Goal: Task Accomplishment & Management: Complete application form

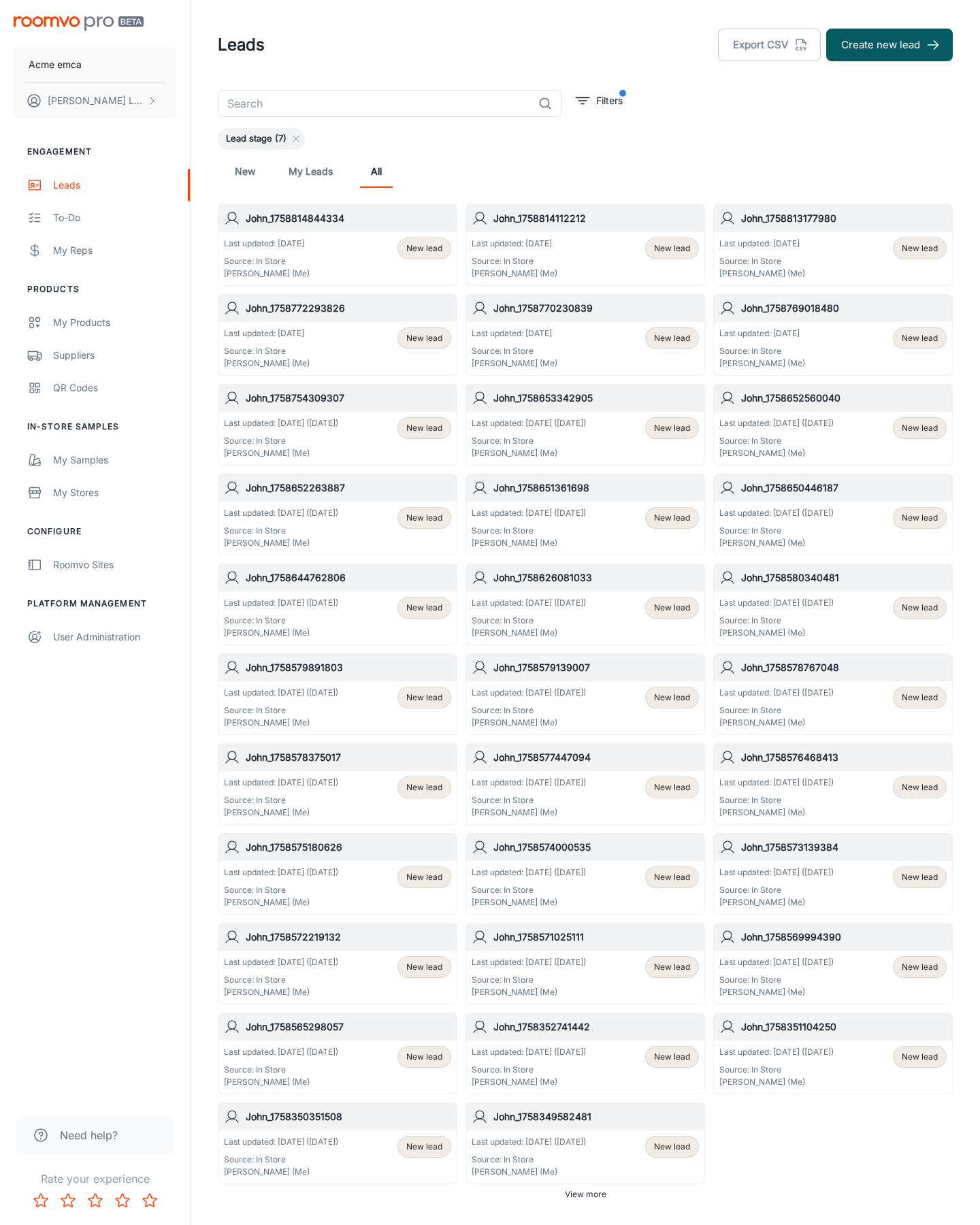
click at [889, 44] on button "Create new lead" at bounding box center [889, 44] width 127 height 33
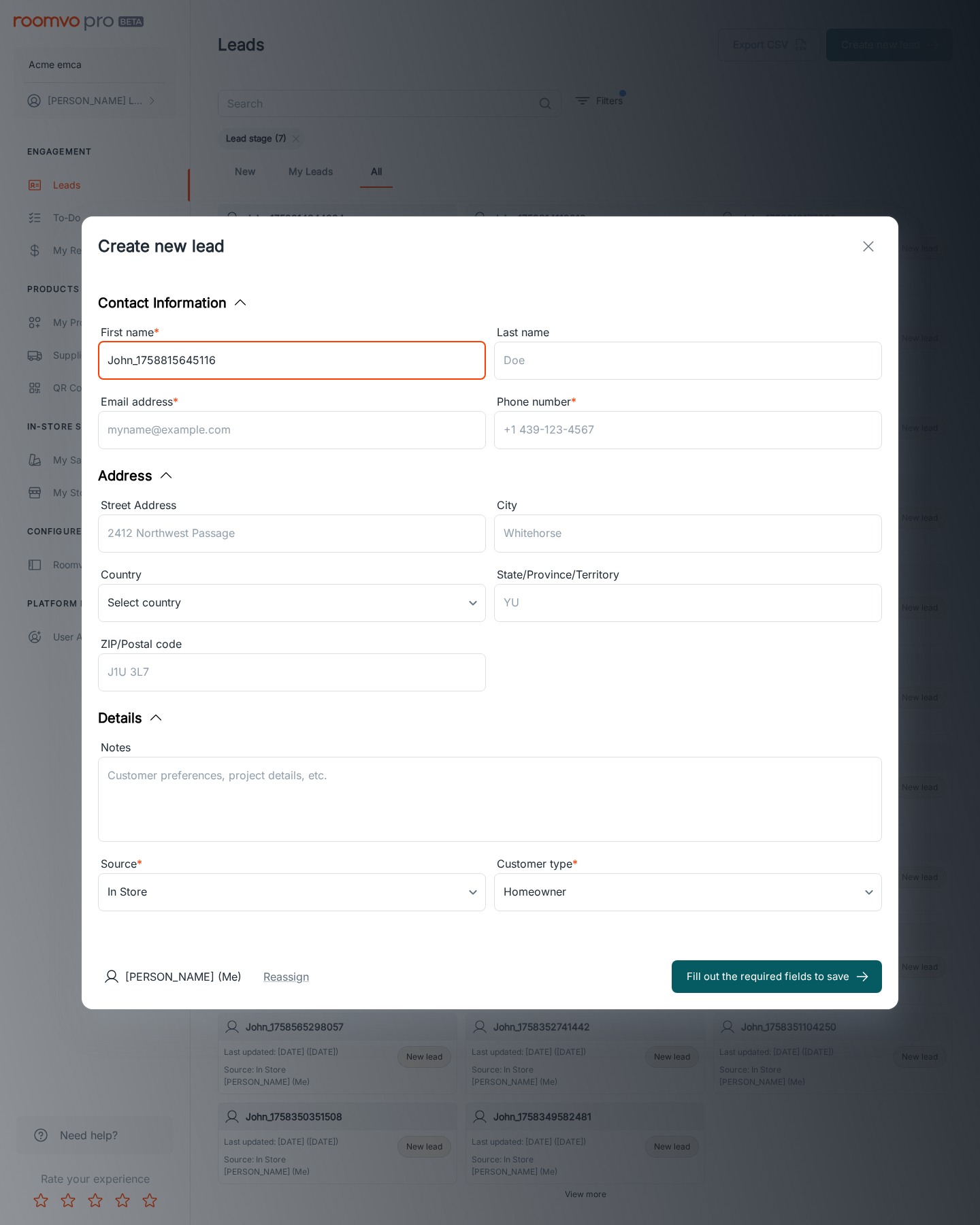
type input "John_1758815645116"
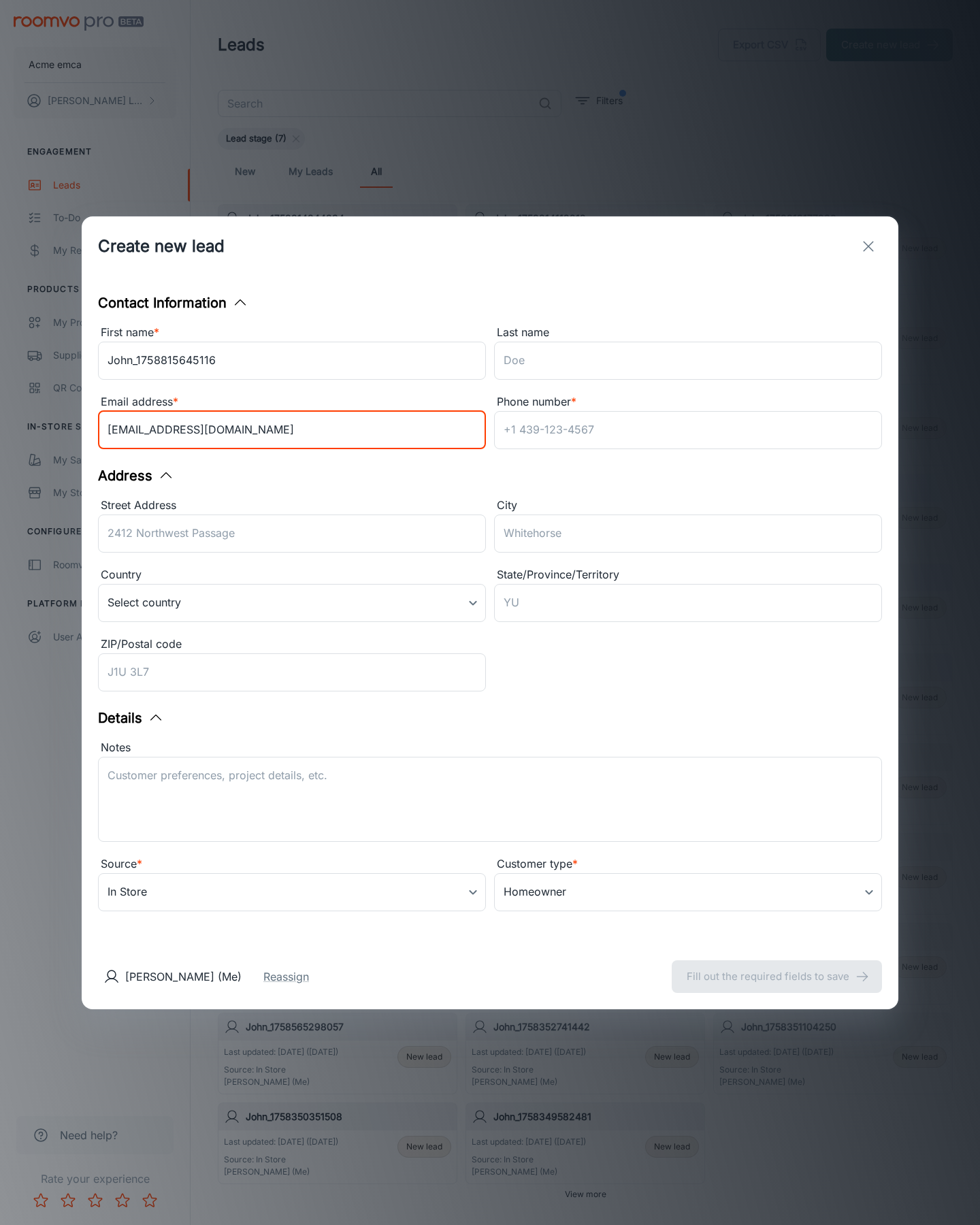
type input "[EMAIL_ADDRESS][DOMAIN_NAME]"
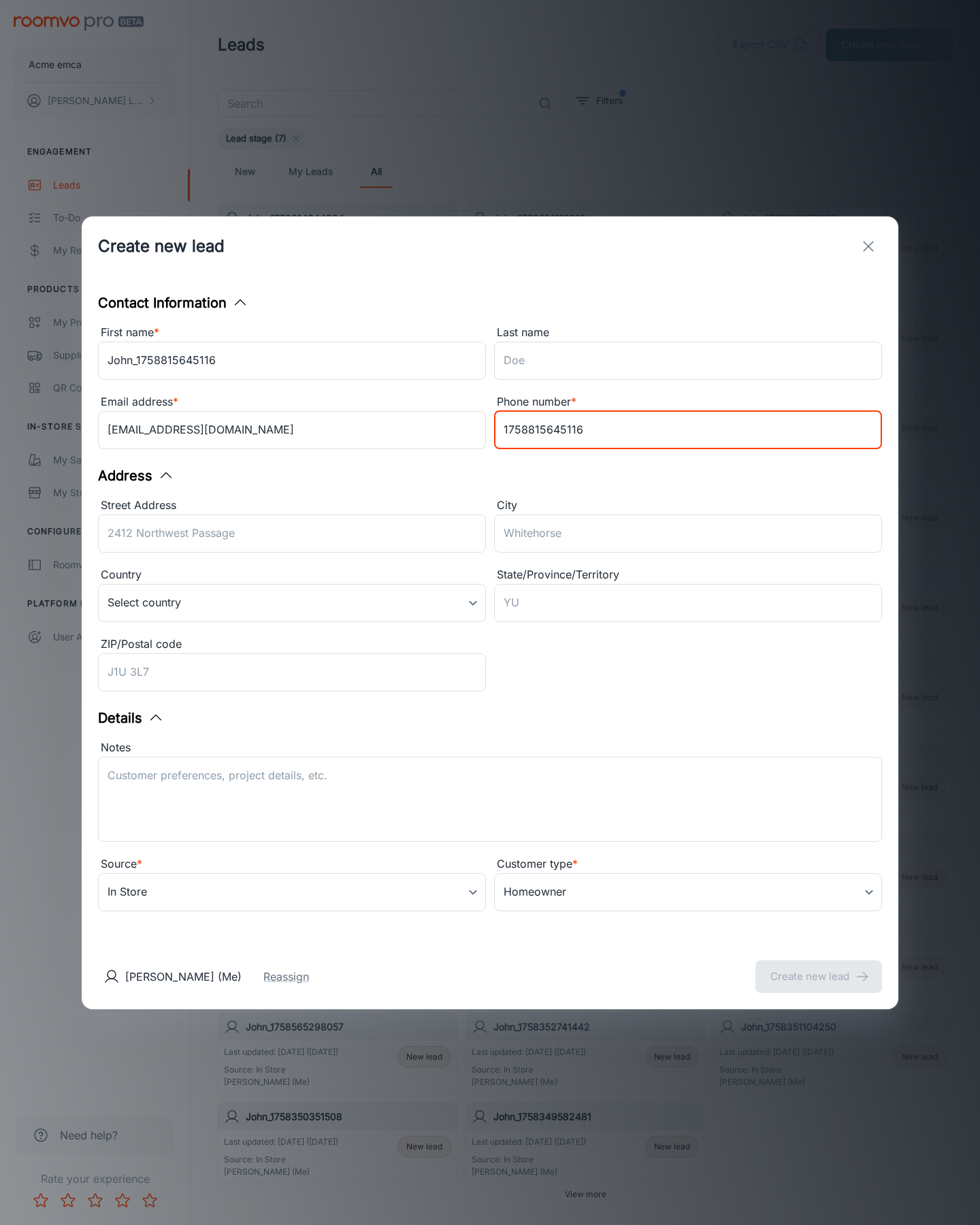
type input "1758815645116"
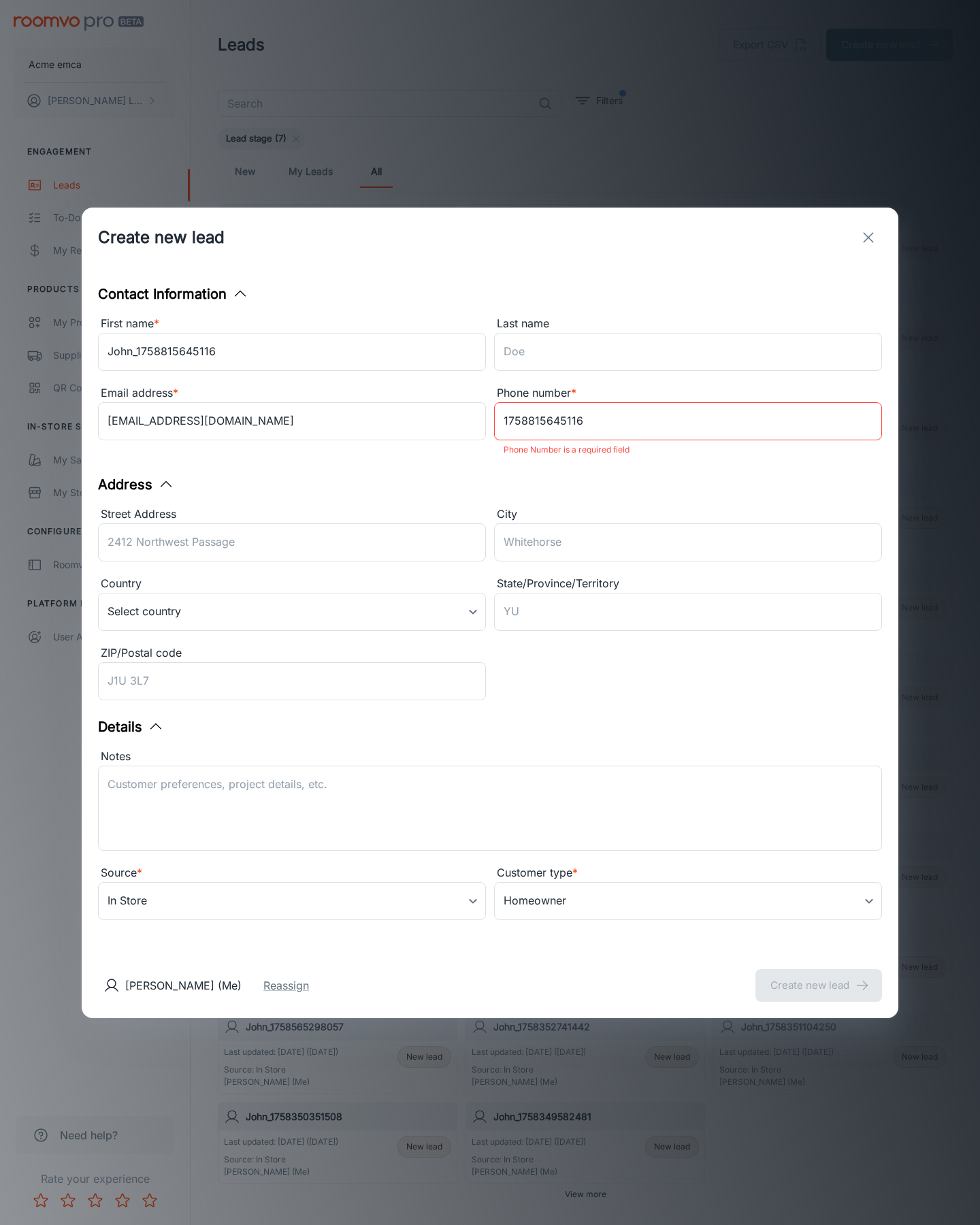
click at [818, 975] on button "Create new lead" at bounding box center [818, 985] width 127 height 33
